Goal: Leave review/rating: Share an evaluation or opinion about a product, service, or content

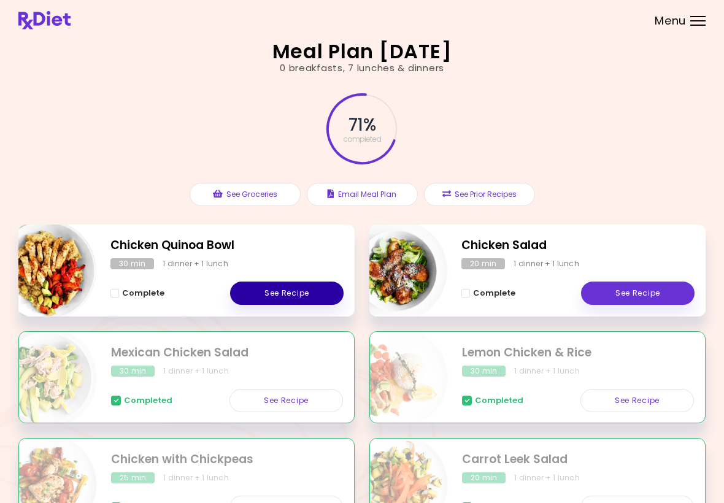
click at [296, 288] on link "See Recipe" at bounding box center [287, 293] width 114 height 23
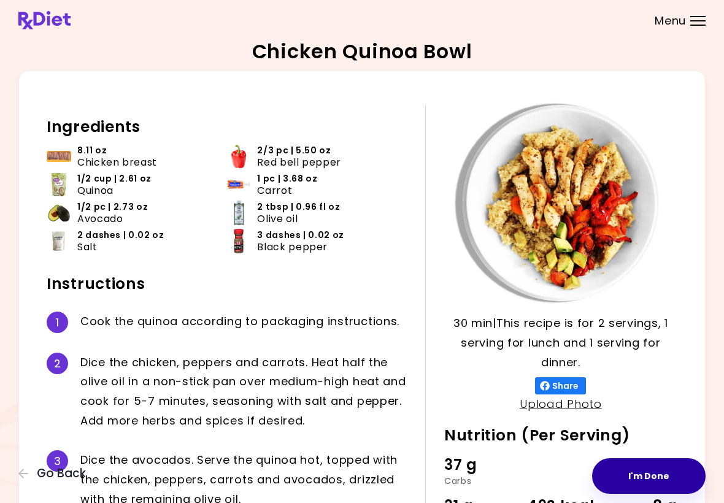
click at [652, 474] on button "I'm Done" at bounding box center [649, 476] width 114 height 36
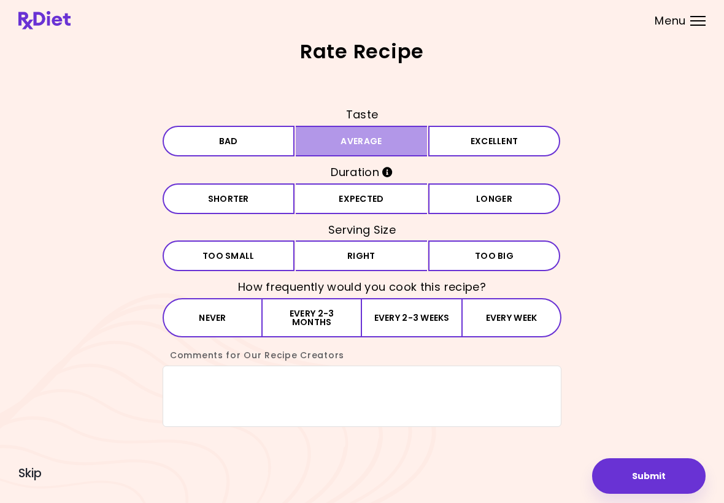
click at [393, 145] on button "Average" at bounding box center [362, 141] width 132 height 31
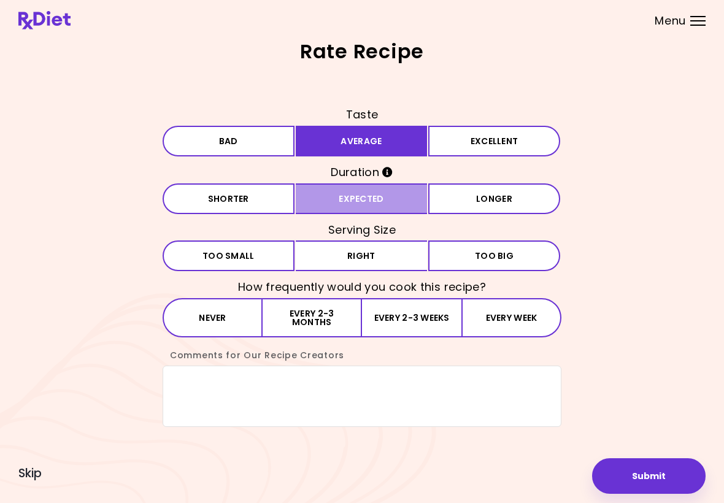
click at [379, 201] on button "Expected" at bounding box center [362, 198] width 132 height 31
click at [370, 260] on button "Right" at bounding box center [362, 256] width 132 height 31
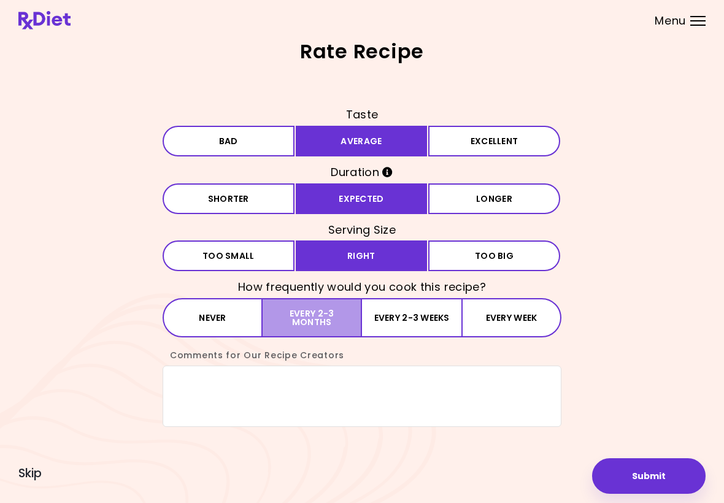
click at [323, 313] on button "Every 2-3 months" at bounding box center [312, 317] width 99 height 39
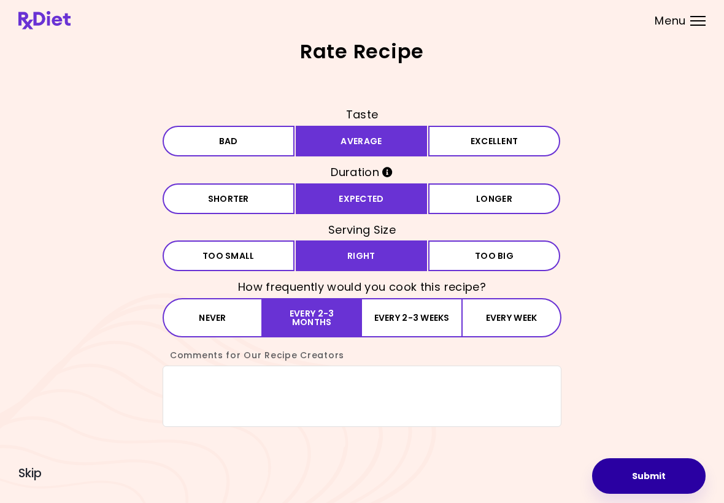
click at [665, 475] on button "Submit" at bounding box center [649, 476] width 114 height 36
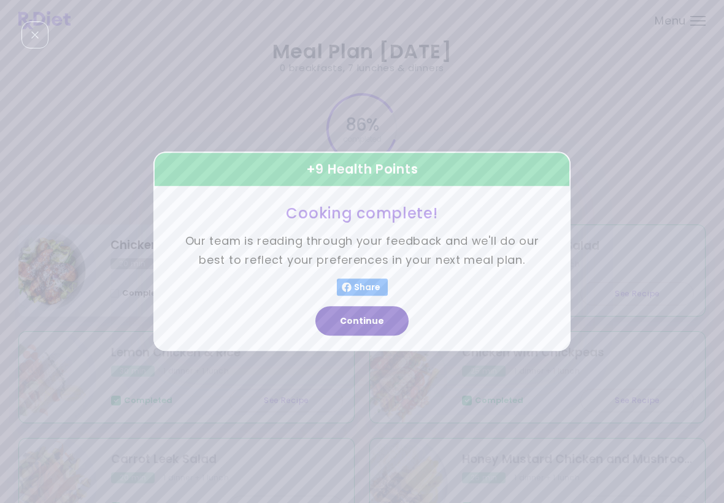
click at [377, 322] on button "Continue" at bounding box center [361, 321] width 93 height 29
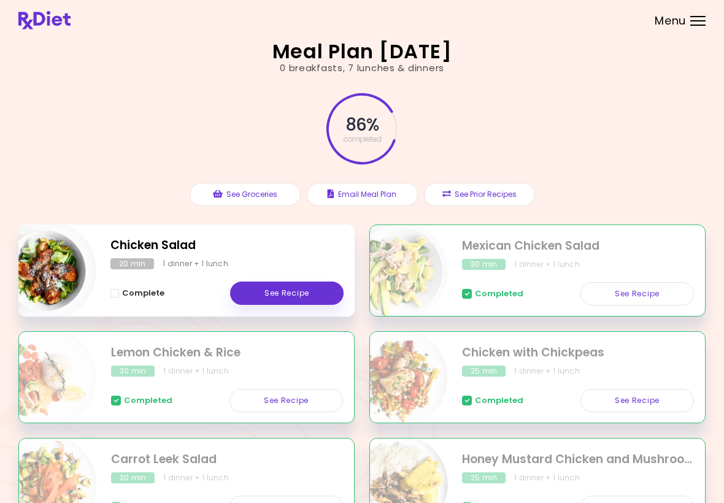
click at [722, 262] on div "Meal Plan [DATE] 0 breakfasts , 7 lunches & dinners 86 % completed See Grocerie…" at bounding box center [362, 346] width 724 height 693
click at [425, 225] on div at bounding box center [397, 271] width 102 height 102
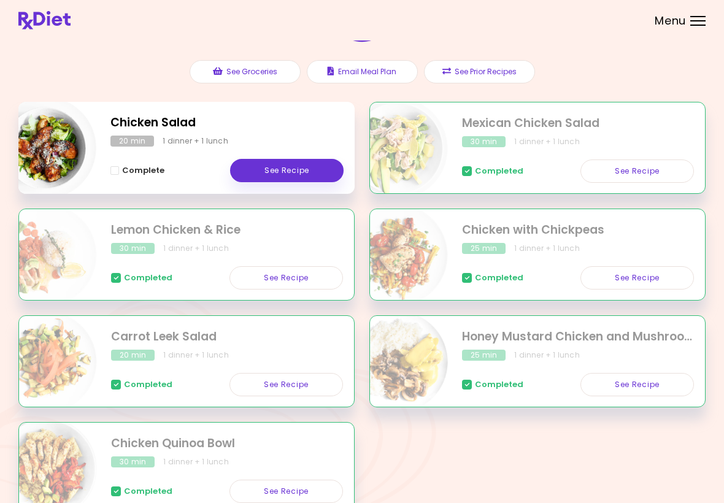
scroll to position [190, 0]
